Goal: Download file/media

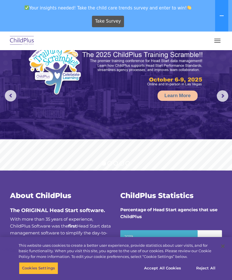
click at [216, 44] on button "button" at bounding box center [217, 40] width 12 height 9
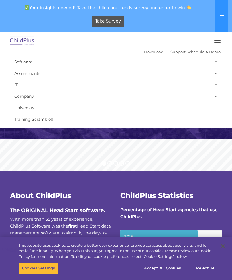
click at [108, 162] on rs-bullet at bounding box center [109, 163] width 5 height 5
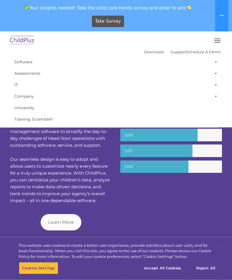
scroll to position [101, 0]
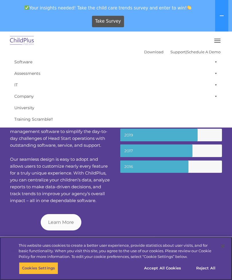
click at [165, 274] on button "Accept All Cookies" at bounding box center [162, 268] width 43 height 12
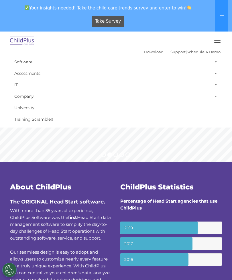
scroll to position [0, 0]
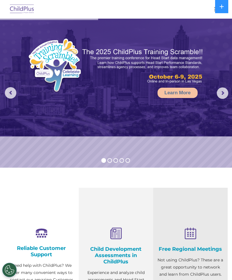
select select "MEDIUM"
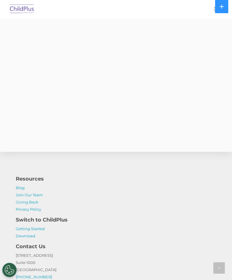
scroll to position [1538, 0]
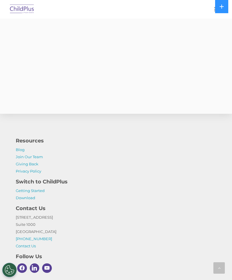
click at [29, 195] on link "Download" at bounding box center [25, 197] width 19 height 5
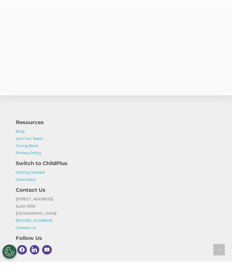
scroll to position [1556, 0]
